Goal: Task Accomplishment & Management: Use online tool/utility

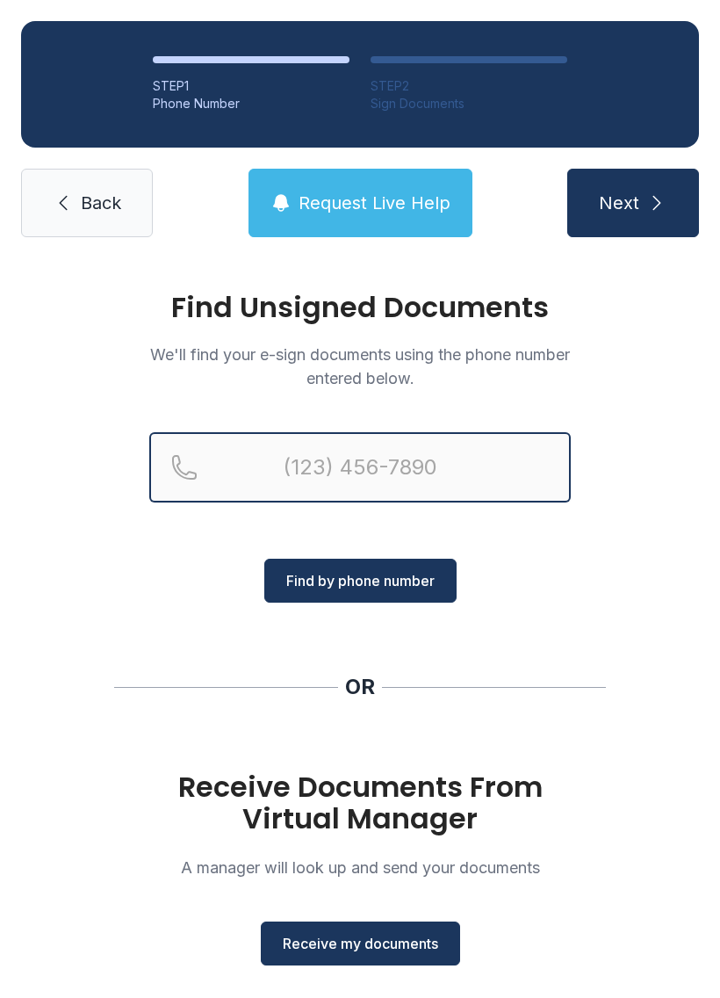
click at [368, 470] on input "Reservation phone number" at bounding box center [360, 467] width 422 height 70
type input "[PHONE_NUMBER]"
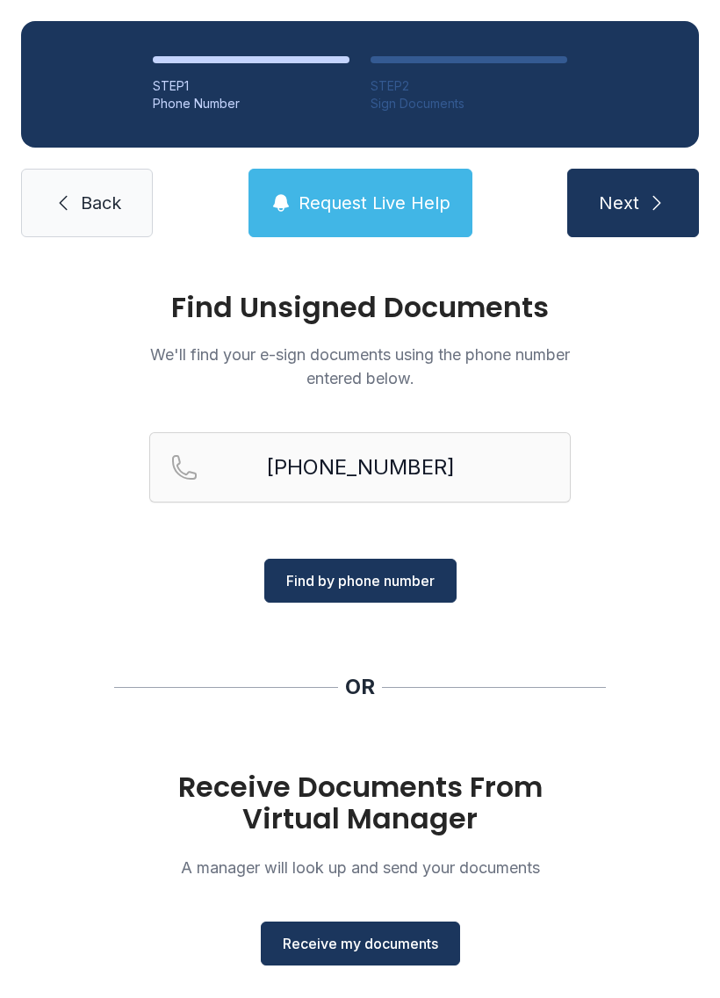
click at [389, 595] on button "Find by phone number" at bounding box center [360, 581] width 192 height 44
click at [421, 585] on span "Find by phone number" at bounding box center [360, 580] width 148 height 21
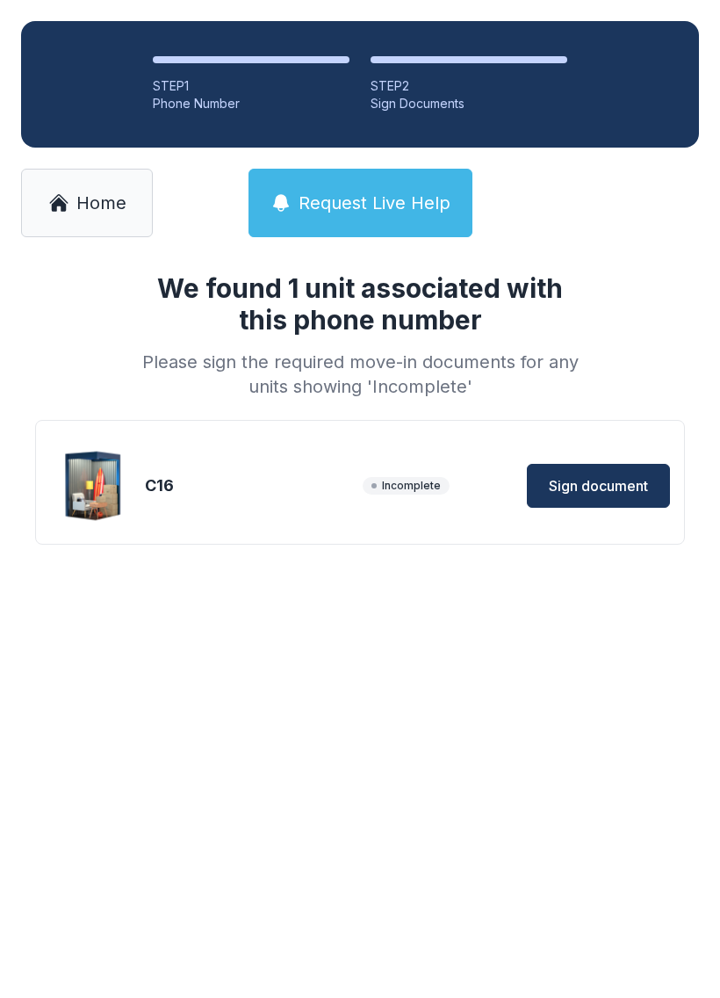
click at [604, 476] on span "Sign document" at bounding box center [598, 485] width 99 height 21
click at [82, 202] on span "Home" at bounding box center [101, 203] width 50 height 25
